Goal: Information Seeking & Learning: Learn about a topic

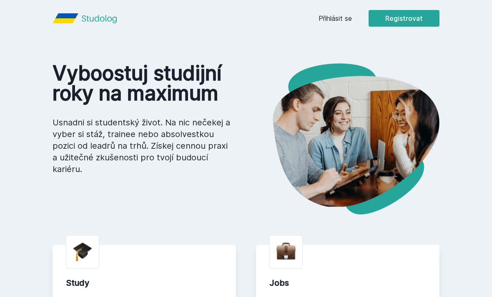
click at [341, 14] on link "Přihlásit se" at bounding box center [335, 18] width 33 height 10
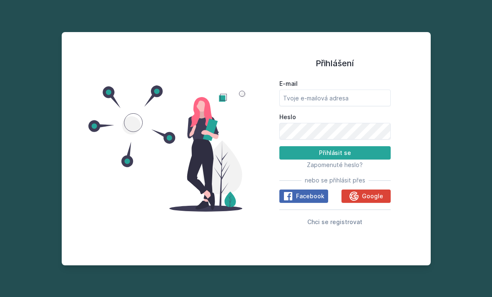
click at [367, 203] on button "Google" at bounding box center [365, 196] width 49 height 13
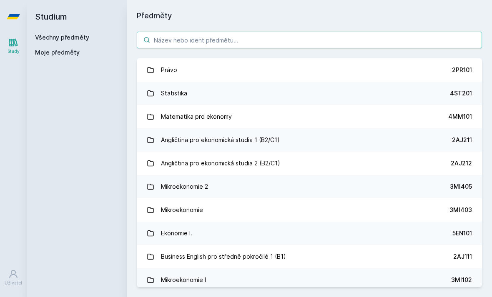
click at [399, 35] on input "search" at bounding box center [309, 40] width 345 height 17
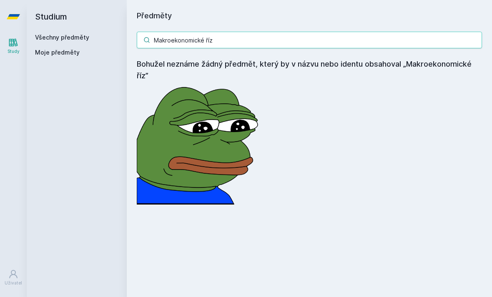
click at [299, 46] on input "Makroekonomické říz" at bounding box center [309, 40] width 345 height 17
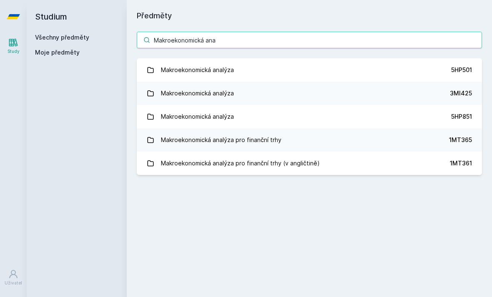
type input "Makroekonomická ana"
click at [417, 70] on link "Makroekonomická analýza 5HP501" at bounding box center [309, 69] width 345 height 23
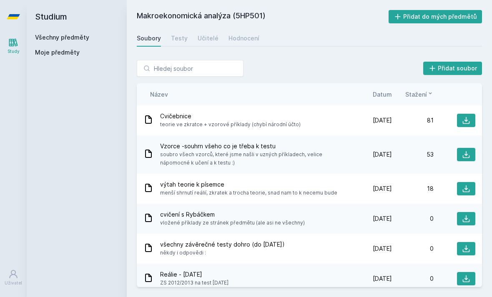
click at [234, 39] on div "Hodnocení" at bounding box center [243, 38] width 31 height 8
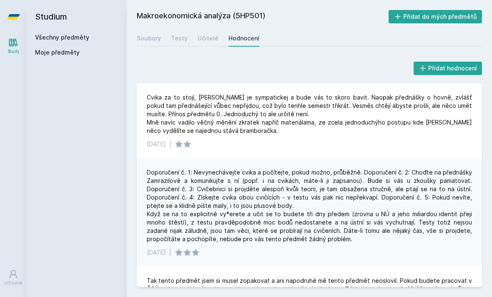
scroll to position [-1, 0]
click at [205, 45] on link "Učitelé" at bounding box center [208, 38] width 21 height 17
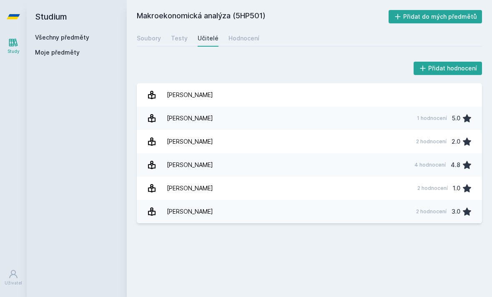
click at [186, 215] on div "Titze Miroslav" at bounding box center [190, 211] width 46 height 17
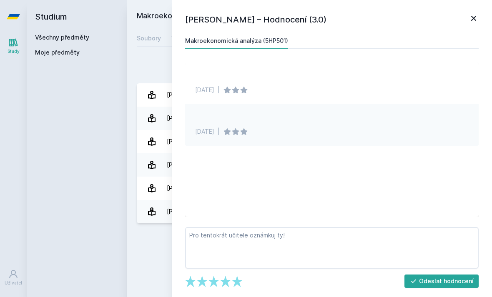
click at [484, 10] on div "Miroslav Titze – Hodnocení (3.0) Makroekonomická analýza (5HP501) 20. 8. 2017 |…" at bounding box center [332, 148] width 320 height 297
click at [480, 9] on div "Miroslav Titze – Hodnocení (3.0) Makroekonomická analýza (5HP501) 20. 8. 2017 |…" at bounding box center [332, 148] width 320 height 297
click at [478, 22] on icon at bounding box center [474, 18] width 10 height 10
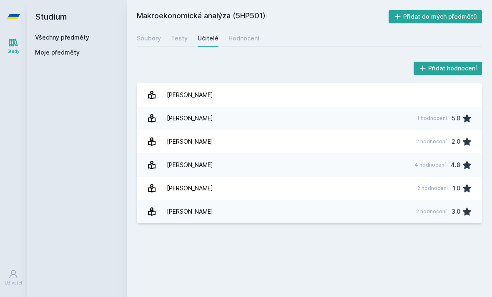
click at [173, 162] on div "Rybáček Václav" at bounding box center [190, 165] width 46 height 17
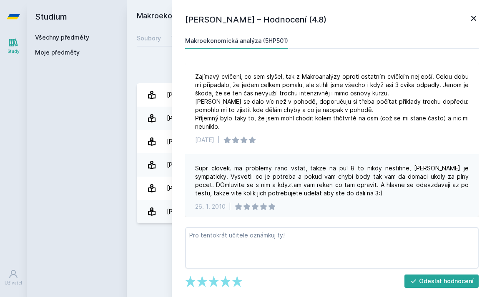
click at [475, 22] on icon at bounding box center [474, 18] width 10 height 10
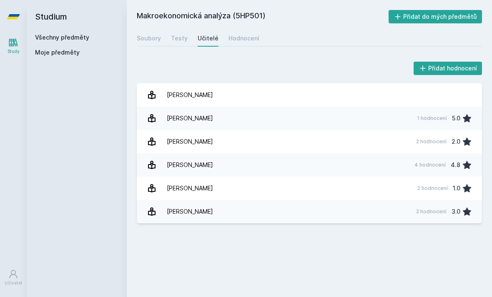
click at [173, 36] on div "Testy" at bounding box center [179, 38] width 17 height 8
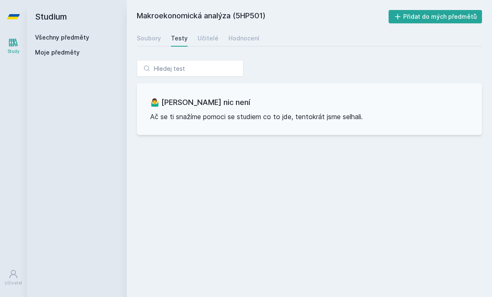
click at [150, 34] on div "Soubory" at bounding box center [149, 38] width 24 height 8
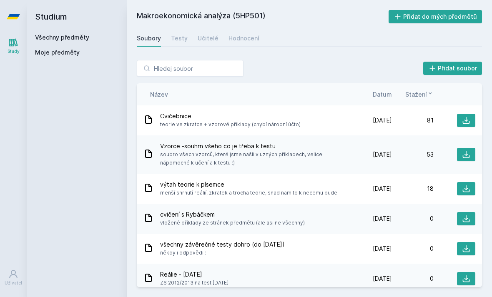
click at [386, 93] on span "Datum" at bounding box center [382, 94] width 19 height 9
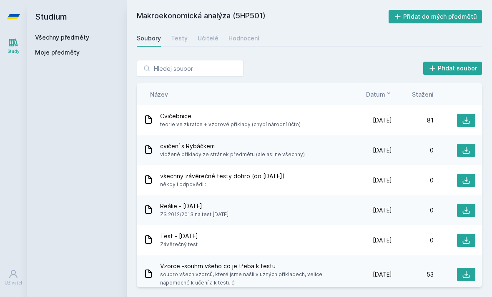
click at [379, 95] on span "Datum" at bounding box center [375, 94] width 19 height 9
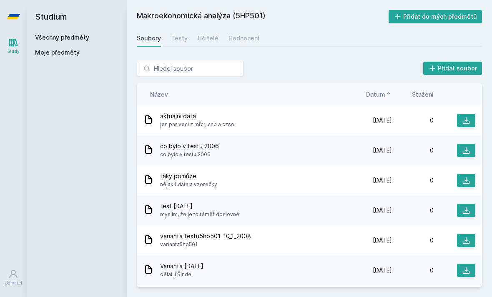
click at [376, 96] on span "Datum" at bounding box center [375, 94] width 19 height 9
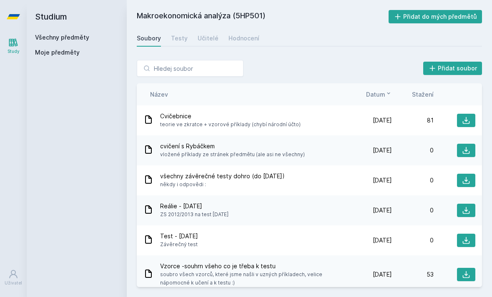
click at [241, 40] on div "Hodnocení" at bounding box center [243, 38] width 31 height 8
